Goal: Information Seeking & Learning: Learn about a topic

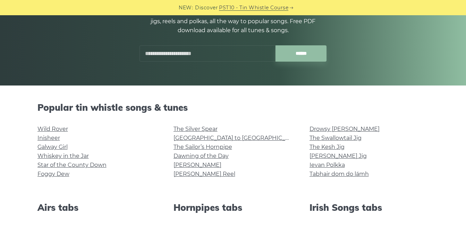
scroll to position [97, 0]
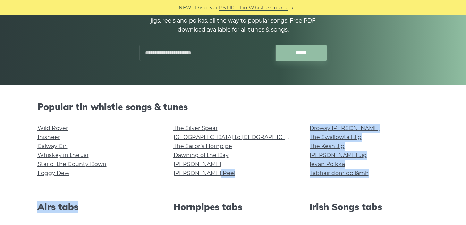
drag, startPoint x: 78, startPoint y: 197, endPoint x: 236, endPoint y: 167, distance: 160.3
click at [81, 154] on link "Whiskey in the Jar" at bounding box center [62, 155] width 51 height 7
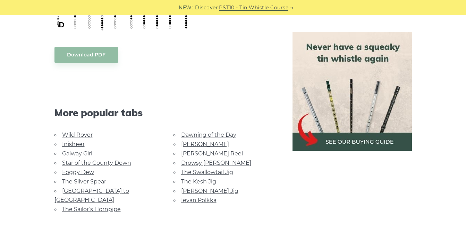
scroll to position [370, 0]
click at [72, 153] on link "Galway Girl" at bounding box center [77, 153] width 30 height 7
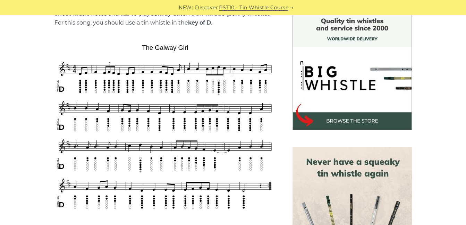
scroll to position [188, 0]
